Goal: Task Accomplishment & Management: Manage account settings

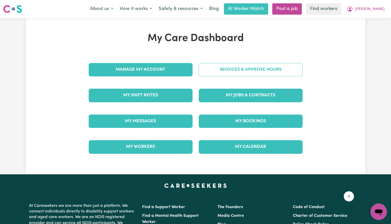
click at [238, 72] on link "Invoices & Approve Hours" at bounding box center [251, 69] width 104 height 13
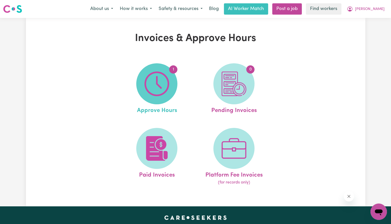
click at [166, 83] on img at bounding box center [156, 84] width 25 height 25
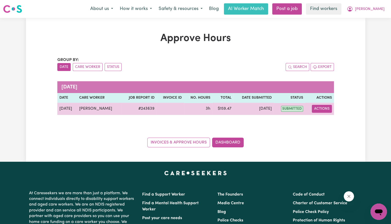
click at [316, 109] on button "Actions" at bounding box center [322, 109] width 20 height 8
click at [316, 118] on span "View job report 243639" at bounding box center [318, 121] width 4 height 6
select select "pm"
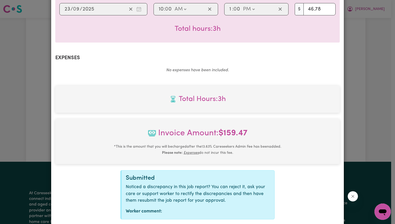
scroll to position [178, 0]
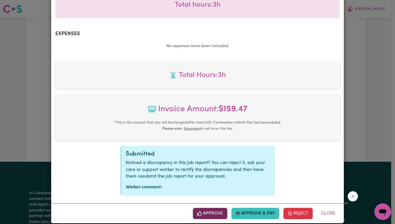
click at [217, 209] on button "Approve" at bounding box center [210, 213] width 34 height 11
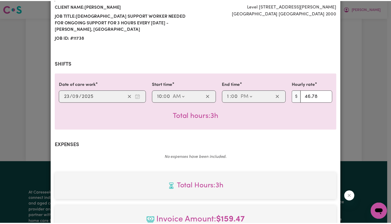
scroll to position [0, 0]
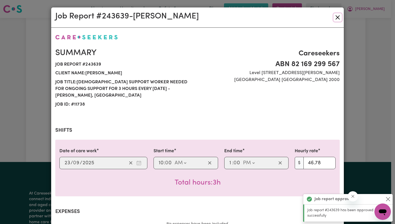
click at [334, 17] on button "Close" at bounding box center [337, 17] width 8 height 8
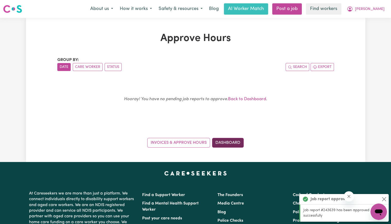
click at [228, 142] on link "Dashboard" at bounding box center [228, 143] width 32 height 10
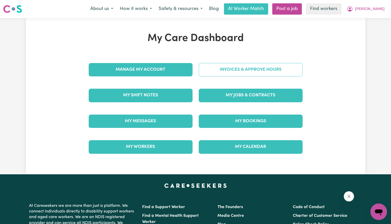
click at [233, 73] on link "Invoices & Approve Hours" at bounding box center [251, 69] width 104 height 13
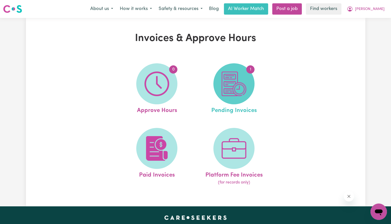
click at [233, 74] on img at bounding box center [233, 84] width 25 height 25
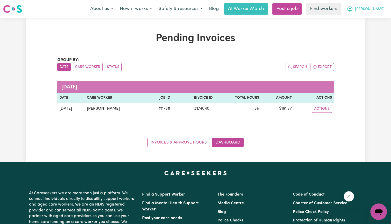
click at [385, 8] on button "[PERSON_NAME]" at bounding box center [365, 9] width 44 height 11
click at [364, 31] on link "Logout" at bounding box center [367, 30] width 41 height 10
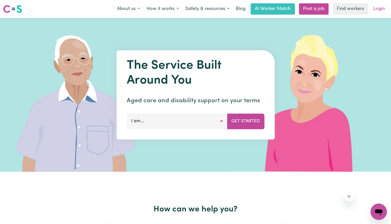
click at [379, 11] on link "Login" at bounding box center [379, 8] width 18 height 11
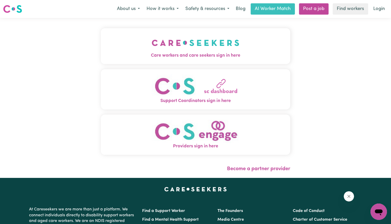
click at [191, 41] on img "Care workers and care seekers sign in here" at bounding box center [196, 42] width 88 height 19
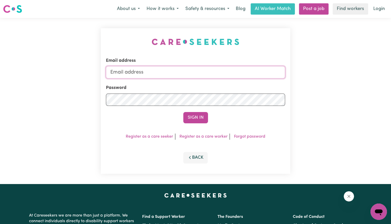
click at [188, 69] on input "Email address" at bounding box center [195, 72] width 179 height 12
drag, startPoint x: 139, startPoint y: 72, endPoint x: 286, endPoint y: 78, distance: 147.0
click at [286, 78] on div "Email address [EMAIL_ADDRESS][DOMAIN_NAME] Password Sign In Register as a care …" at bounding box center [195, 101] width 189 height 146
paste input "[EMAIL_ADDRESS][DOMAIN_NAME]"
click at [183, 112] on button "Sign In" at bounding box center [195, 117] width 25 height 11
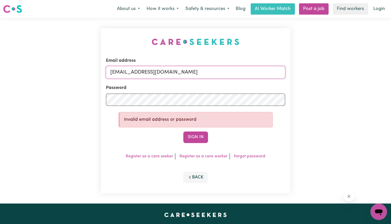
click at [233, 76] on input "[EMAIL_ADDRESS][DOMAIN_NAME]" at bounding box center [195, 72] width 179 height 12
click at [65, 102] on div "Email address [EMAIL_ADDRESS][DOMAIN_NAME] Password Invalid email address or pa…" at bounding box center [195, 111] width 391 height 186
click at [183, 132] on button "Sign In" at bounding box center [195, 137] width 25 height 11
drag, startPoint x: 137, startPoint y: 70, endPoint x: 341, endPoint y: 69, distance: 203.9
click at [341, 69] on div "Email address [EMAIL_ADDRESS][DOMAIN_NAME] Password Invalid email address or pa…" at bounding box center [195, 111] width 391 height 186
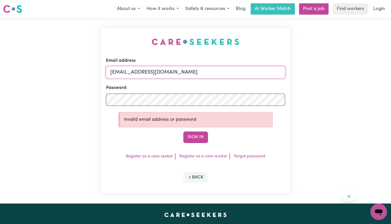
paste input "[EMAIL_ADDRESS][DOMAIN_NAME]"
click at [201, 134] on button "Sign In" at bounding box center [195, 137] width 25 height 11
drag, startPoint x: 137, startPoint y: 71, endPoint x: 219, endPoint y: 75, distance: 82.5
click at [219, 75] on input "Superuser~[EMAIL_ADDRESS][DOMAIN_NAME]" at bounding box center [195, 72] width 179 height 12
paste input "[EMAIL_ADDRESS][DOMAIN_NAME]"
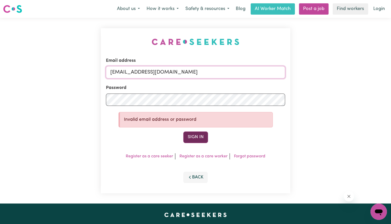
type input "[EMAIL_ADDRESS][DOMAIN_NAME]"
click at [199, 139] on button "Sign In" at bounding box center [195, 137] width 25 height 11
click at [64, 98] on div "Email address [EMAIL_ADDRESS][DOMAIN_NAME] Password Invalid email address or pa…" at bounding box center [195, 111] width 391 height 186
click at [183, 132] on button "Sign In" at bounding box center [195, 137] width 25 height 11
